Goal: Book appointment/travel/reservation

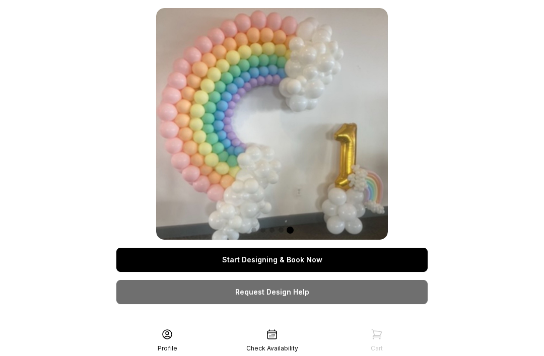
click at [343, 260] on link "Start Designing & Book Now" at bounding box center [271, 260] width 311 height 24
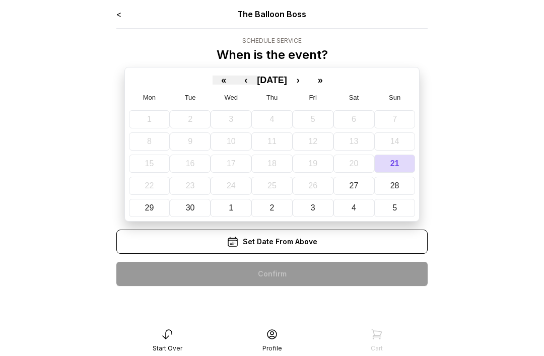
click at [354, 189] on abbr "27" at bounding box center [353, 185] width 9 height 9
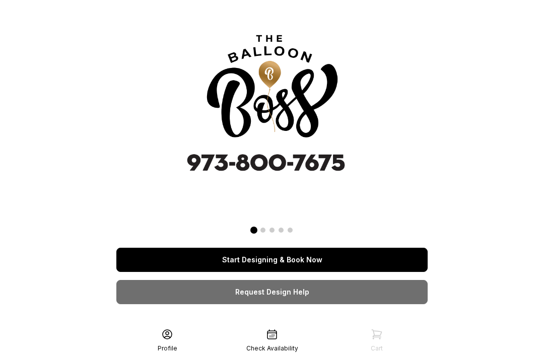
click at [291, 263] on link "Start Designing & Book Now" at bounding box center [271, 260] width 311 height 24
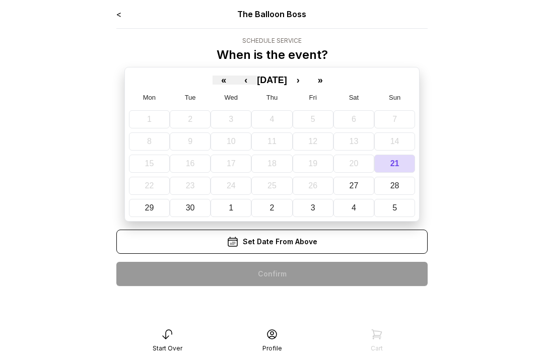
click at [353, 191] on button "27" at bounding box center [353, 186] width 41 height 18
